Goal: Navigation & Orientation: Find specific page/section

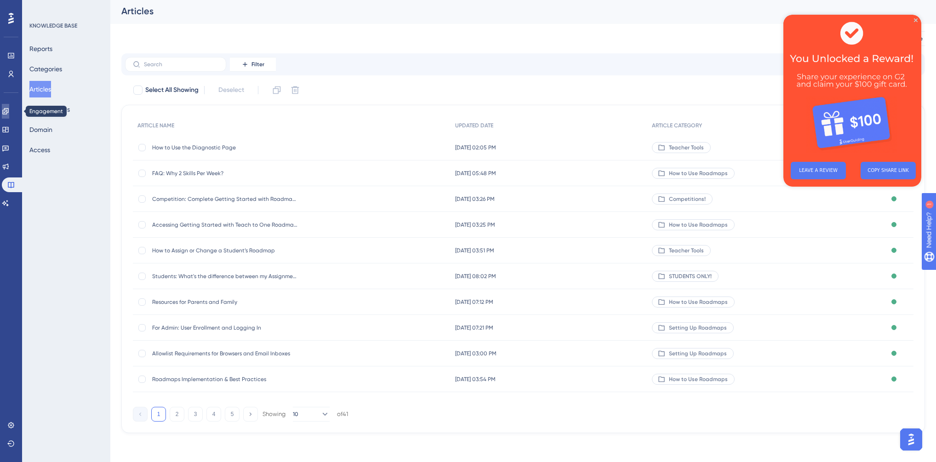
click at [8, 110] on icon at bounding box center [5, 111] width 6 height 6
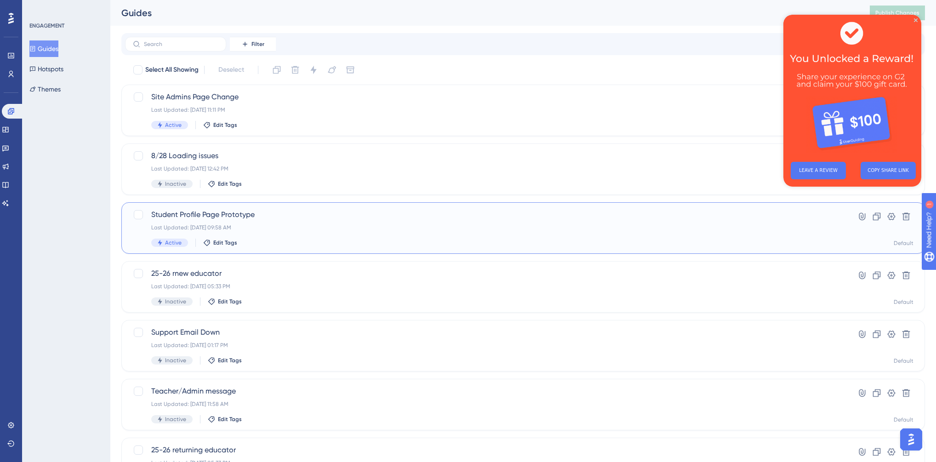
click at [404, 217] on span "Student Profile Page Prototype" at bounding box center [486, 214] width 670 height 11
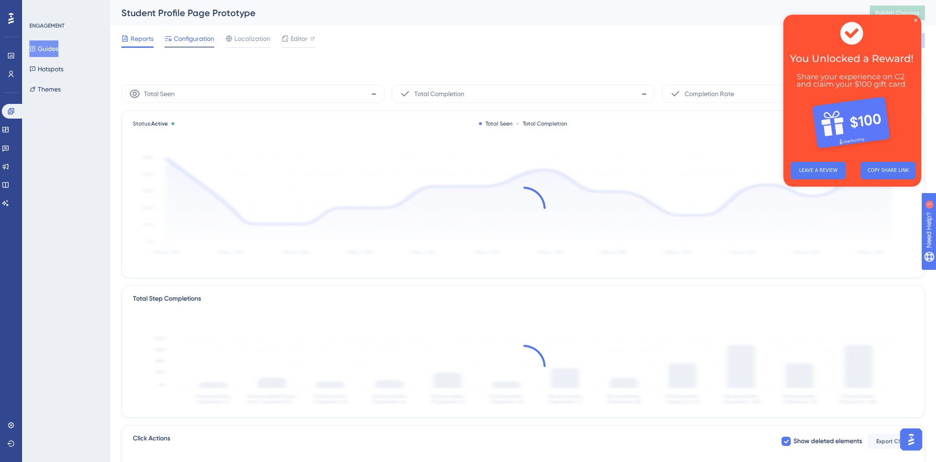
click at [192, 38] on span "Configuration" at bounding box center [194, 38] width 40 height 11
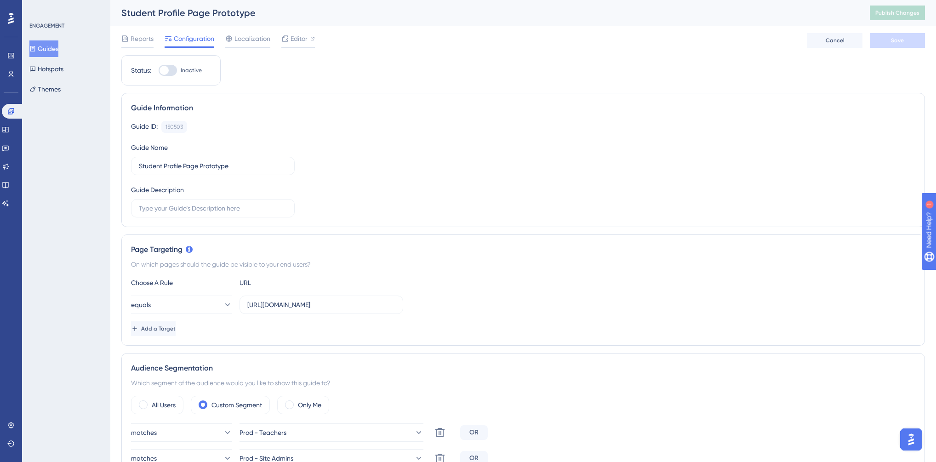
click at [52, 48] on button "Guides" at bounding box center [43, 48] width 29 height 17
